Goal: Task Accomplishment & Management: Complete application form

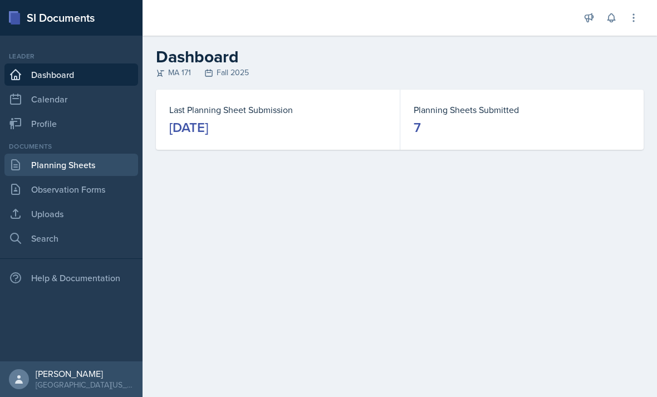
click at [73, 162] on link "Planning Sheets" at bounding box center [71, 165] width 134 height 22
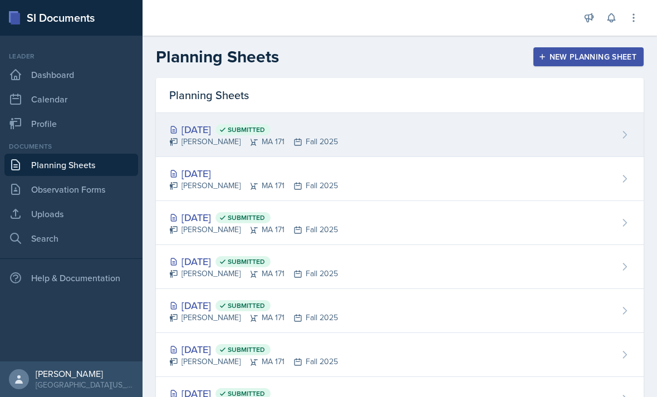
click at [196, 136] on div "[PERSON_NAME] MA 171 Fall 2025" at bounding box center [253, 142] width 169 height 12
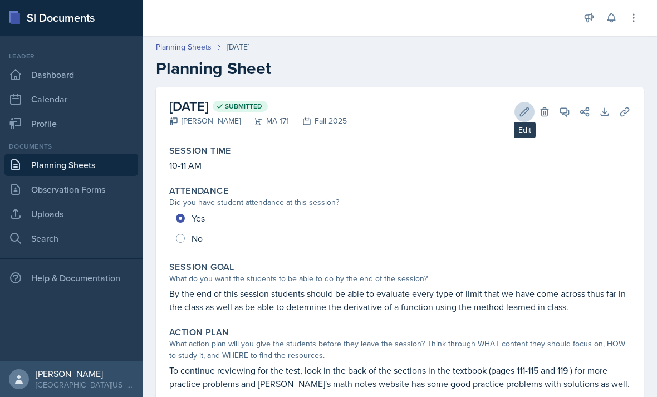
click at [518, 112] on button "Edit" at bounding box center [524, 112] width 20 height 20
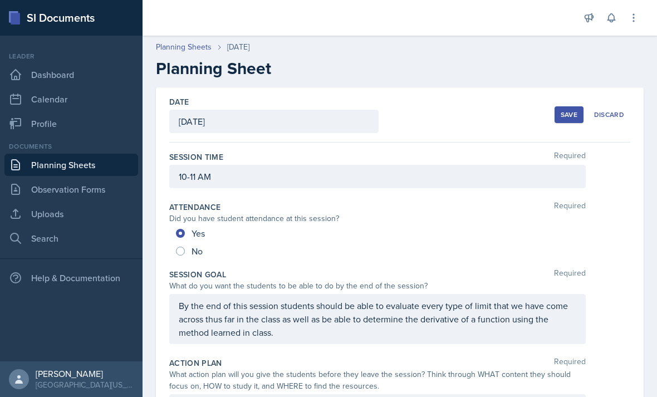
click at [283, 126] on div "[DATE]" at bounding box center [273, 121] width 209 height 23
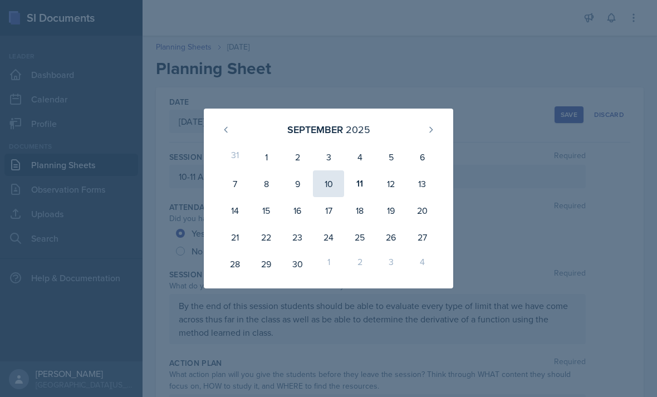
click at [325, 182] on div "10" at bounding box center [328, 183] width 31 height 27
type input "[DATE]"
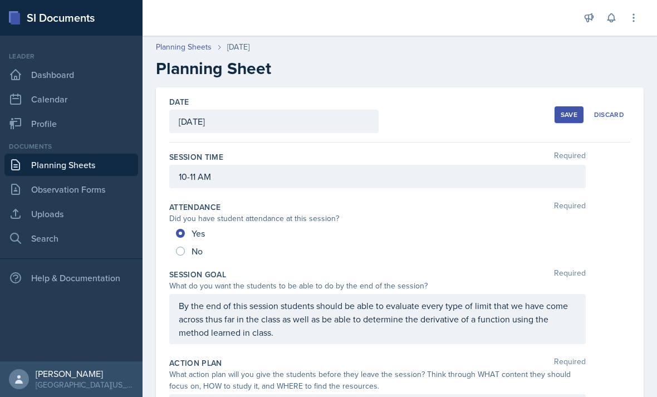
scroll to position [-1, 0]
click at [564, 122] on button "Save" at bounding box center [568, 114] width 29 height 17
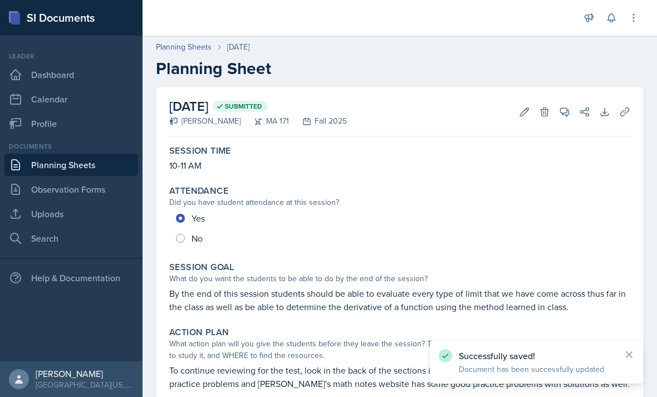
scroll to position [0, 0]
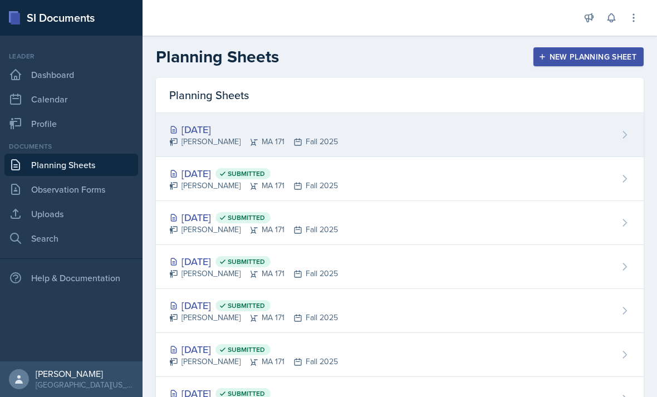
click at [204, 123] on div "[DATE]" at bounding box center [253, 129] width 169 height 15
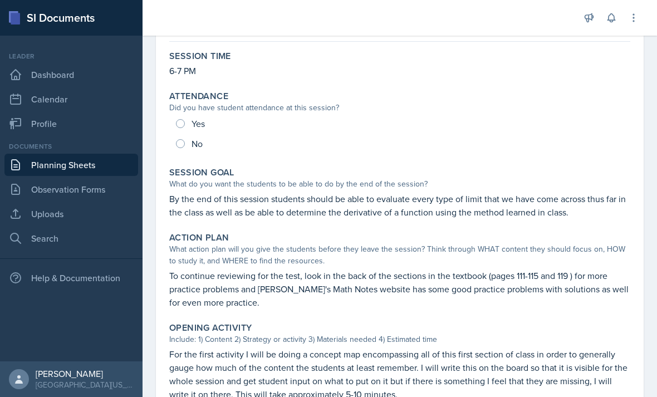
scroll to position [96, 0]
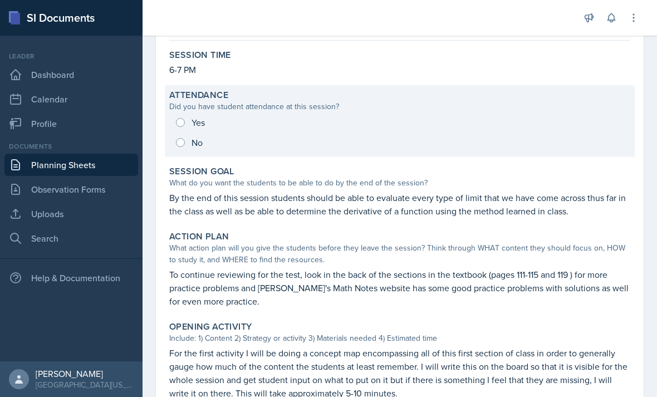
click at [197, 121] on div "Yes No" at bounding box center [399, 132] width 461 height 40
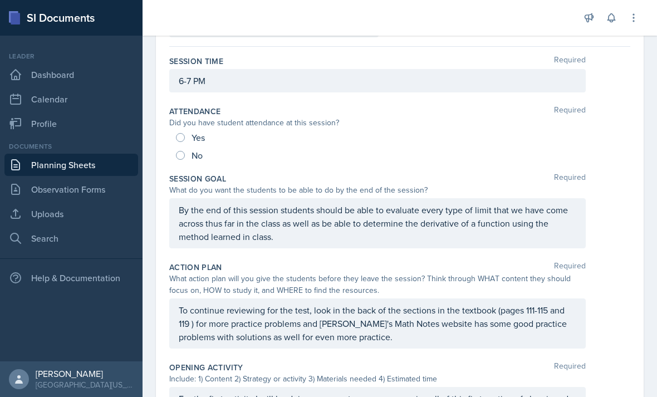
click at [188, 136] on div "Yes" at bounding box center [191, 138] width 31 height 18
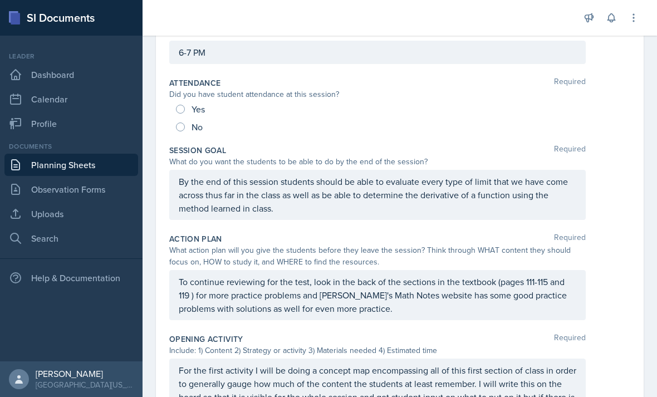
scroll to position [126, 0]
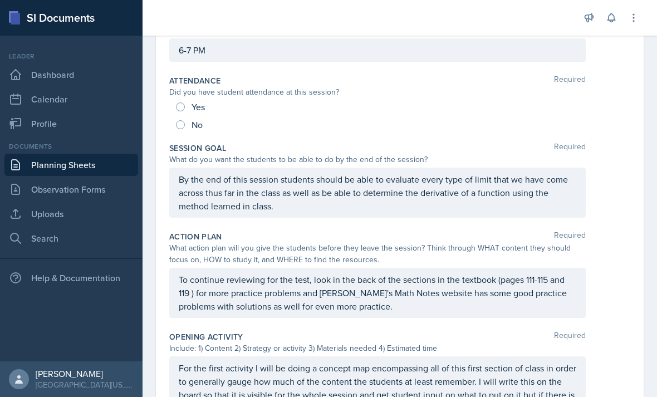
click at [180, 107] on input "Yes" at bounding box center [180, 106] width 9 height 9
radio input "true"
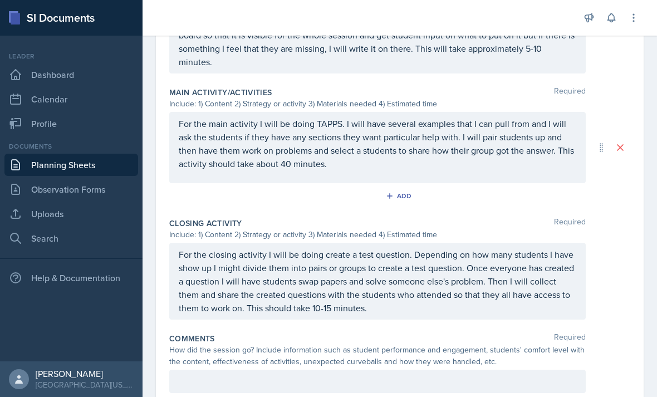
scroll to position [485, 0]
click at [202, 396] on html "SI Documents Leader Dashboard Calendar Profile Documents Planning Sheets Observ…" at bounding box center [328, 198] width 657 height 397
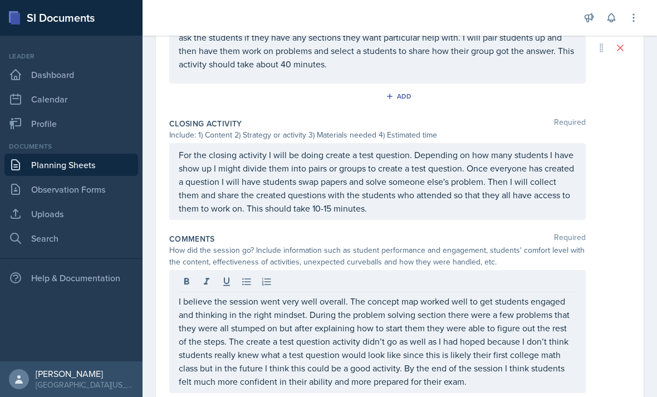
scroll to position [585, 0]
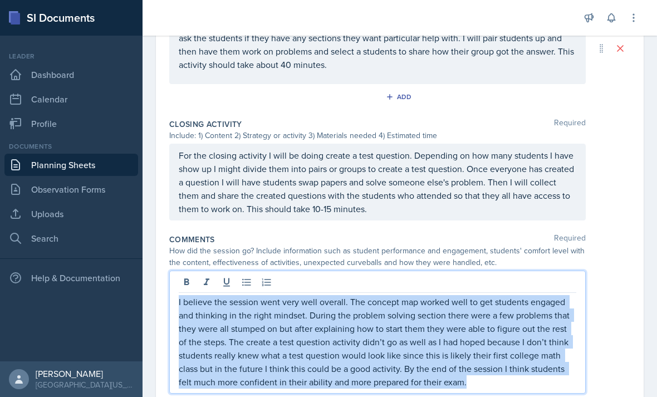
copy p "I believe the session went very well overall. The concept map worked well to ge…"
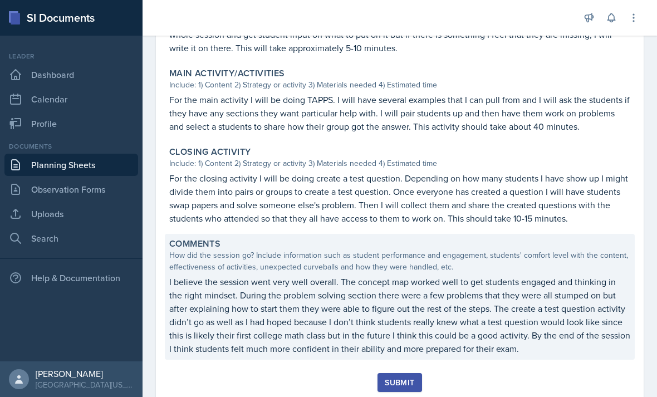
scroll to position [440, 0]
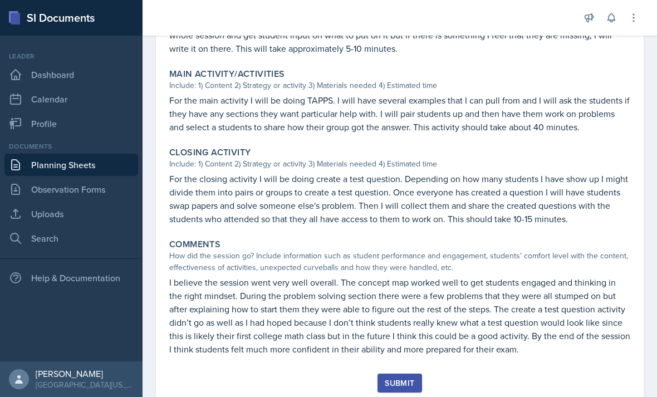
click at [398, 378] on div "Submit" at bounding box center [398, 382] width 29 height 9
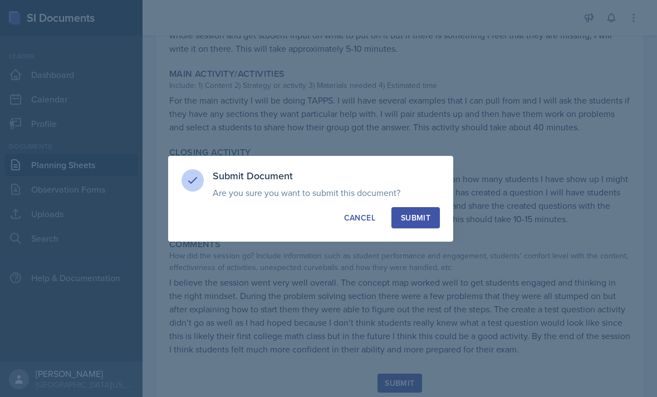
click at [428, 224] on button "Submit" at bounding box center [415, 217] width 48 height 21
radio input "true"
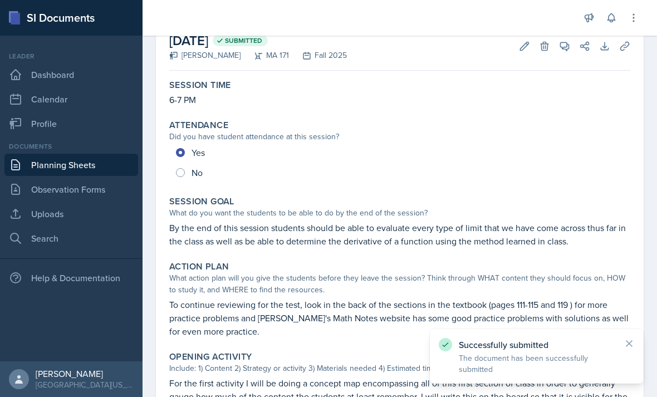
scroll to position [58, 0]
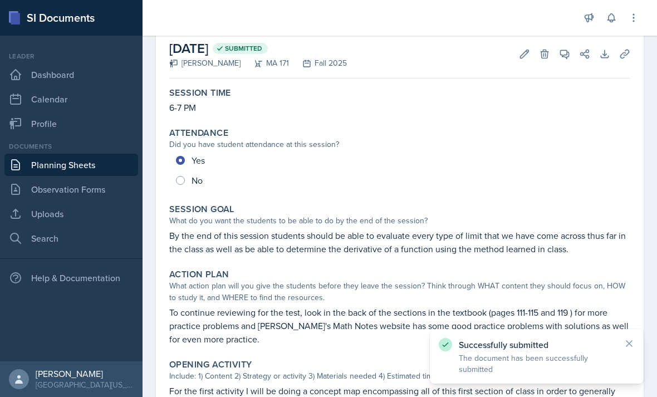
click at [116, 171] on link "Planning Sheets" at bounding box center [71, 165] width 134 height 22
